Goal: Information Seeking & Learning: Learn about a topic

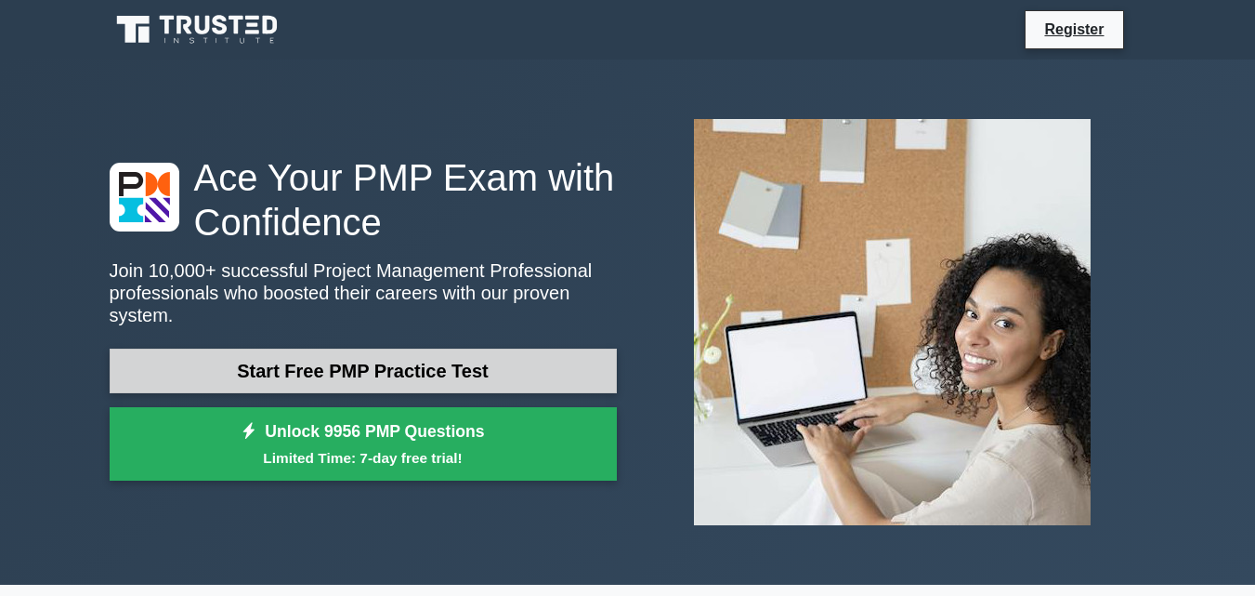
click at [328, 360] on link "Start Free PMP Practice Test" at bounding box center [363, 370] width 507 height 45
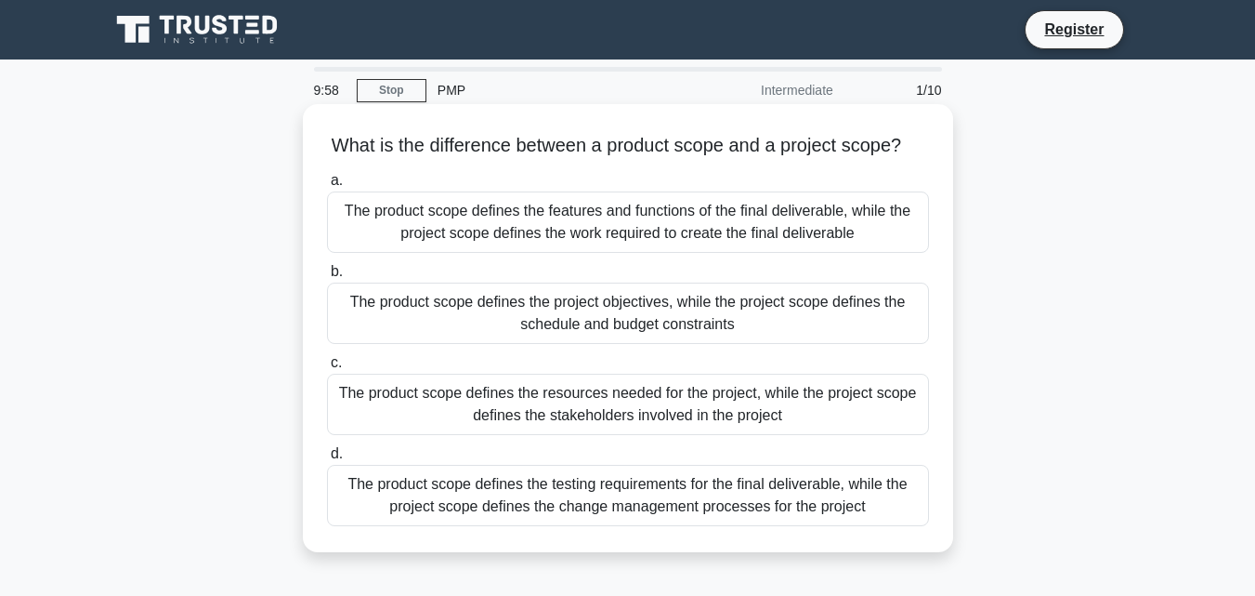
click at [519, 240] on div "The product scope defines the features and functions of the final deliverable, …" at bounding box center [628, 221] width 602 height 61
click at [327, 187] on input "a. The product scope defines the features and functions of the final deliverabl…" at bounding box center [327, 181] width 0 height 12
